Goal: Communication & Community: Answer question/provide support

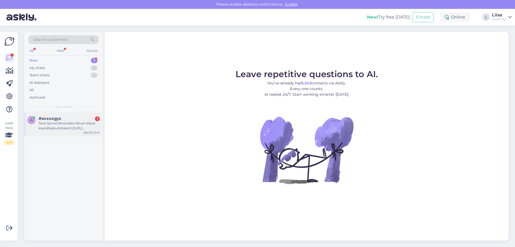
click at [77, 120] on div "#avxoxgyz 1" at bounding box center [69, 118] width 61 height 5
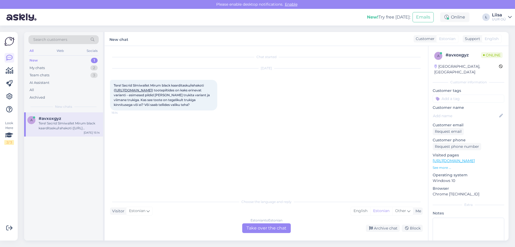
click at [262, 226] on div "Estonian to Estonian Take over the chat" at bounding box center [266, 228] width 49 height 10
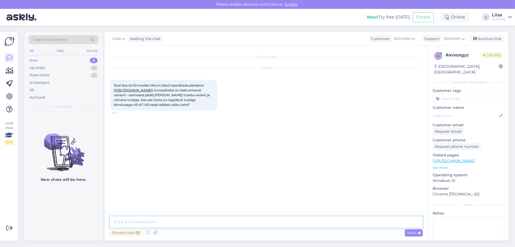
click at [190, 221] on textarea at bounding box center [266, 221] width 313 height 11
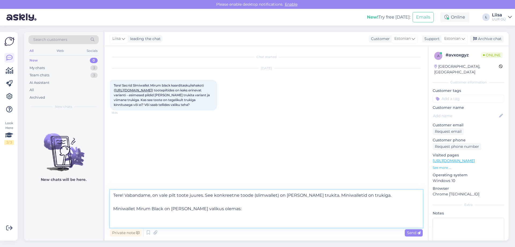
paste textarea "[URL][DOMAIN_NAME]"
click at [113, 221] on textarea "Tere! Vabandame, on vale pilt toote juures. See konkreetne toode (slimwallet) o…" at bounding box center [266, 209] width 313 height 38
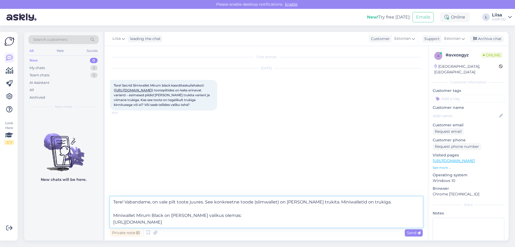
click at [252, 223] on textarea "Tere! Vabandame, on vale pilt toote juures. See konkreetne toode (slimwallet) o…" at bounding box center [266, 211] width 313 height 31
type textarea "Tere! Vabandame, on vale pilt toote juures. See konkreetne toode (slimwallet) o…"
click at [415, 234] on span "Send" at bounding box center [414, 232] width 14 height 5
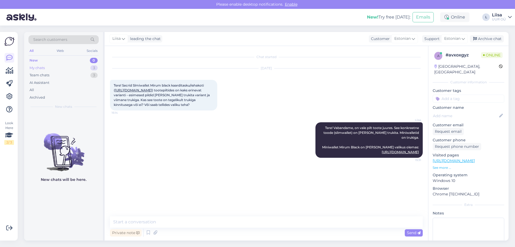
click at [58, 69] on div "My chats 3" at bounding box center [63, 68] width 70 height 8
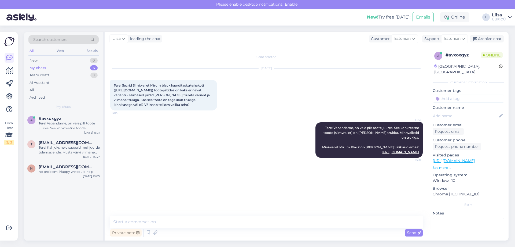
click at [221, 165] on div "Chat started [DATE] Tere! Secrid Slmiwallet Mirum black kaarditasku/rahakoti ( …" at bounding box center [269, 131] width 318 height 160
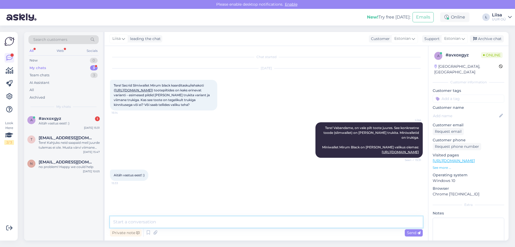
click at [162, 220] on textarea at bounding box center [266, 221] width 313 height 11
click at [170, 223] on textarea "aga palun, tänud kannatlikuse eest! :)" at bounding box center [266, 221] width 313 height 11
click at [209, 221] on textarea "aga palun, tänud kannatlikkuse eest! :)" at bounding box center [266, 221] width 313 height 11
click at [214, 223] on textarea "aga palun, tänud kannatlikkuse eest! :)" at bounding box center [266, 221] width 313 height 11
type textarea "aga palun, tänud kannatlikkuse eest! :)"
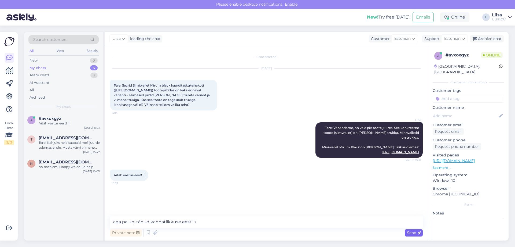
click at [417, 233] on span "Send" at bounding box center [414, 232] width 14 height 5
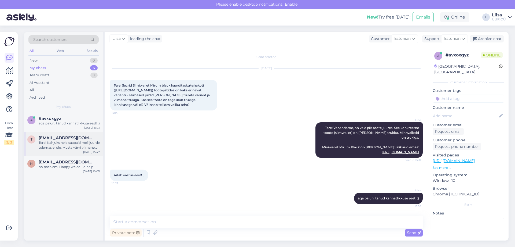
click at [59, 150] on div "Tere! Kahjuks neid saapaid meil juurde tulemas ei ole. Musta värvi viimane suur…" at bounding box center [69, 145] width 61 height 10
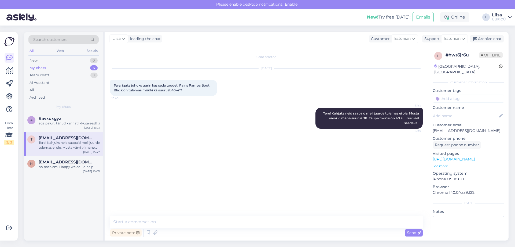
click at [67, 150] on div "Tere! Kahjuks neid saapaid meil juurde tulemas ei ole. Musta värvi viimane suur…" at bounding box center [69, 145] width 61 height 10
click at [57, 175] on div "n [EMAIL_ADDRESS][DOMAIN_NAME] no problem! Happy we could help [DATE] 10:05" at bounding box center [63, 165] width 79 height 19
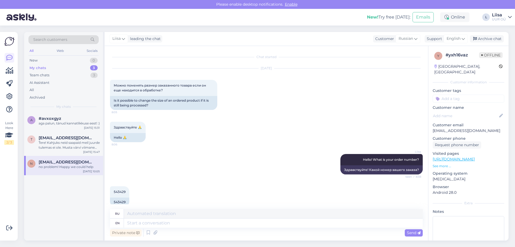
scroll to position [211, 0]
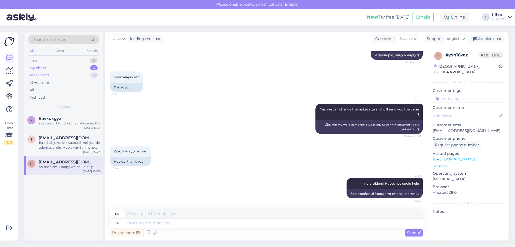
click at [49, 72] on div "Team chats 3" at bounding box center [63, 75] width 70 height 8
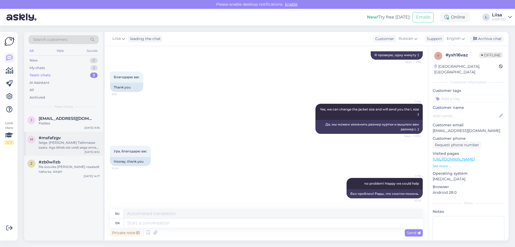
click at [72, 146] on div "Selge, [PERSON_NAME] Tallinnasse saata. Aga läheb siis veidi aega enne, kui too…" at bounding box center [69, 145] width 61 height 10
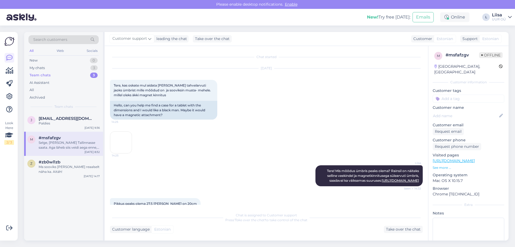
scroll to position [247, 0]
